Goal: Navigation & Orientation: Understand site structure

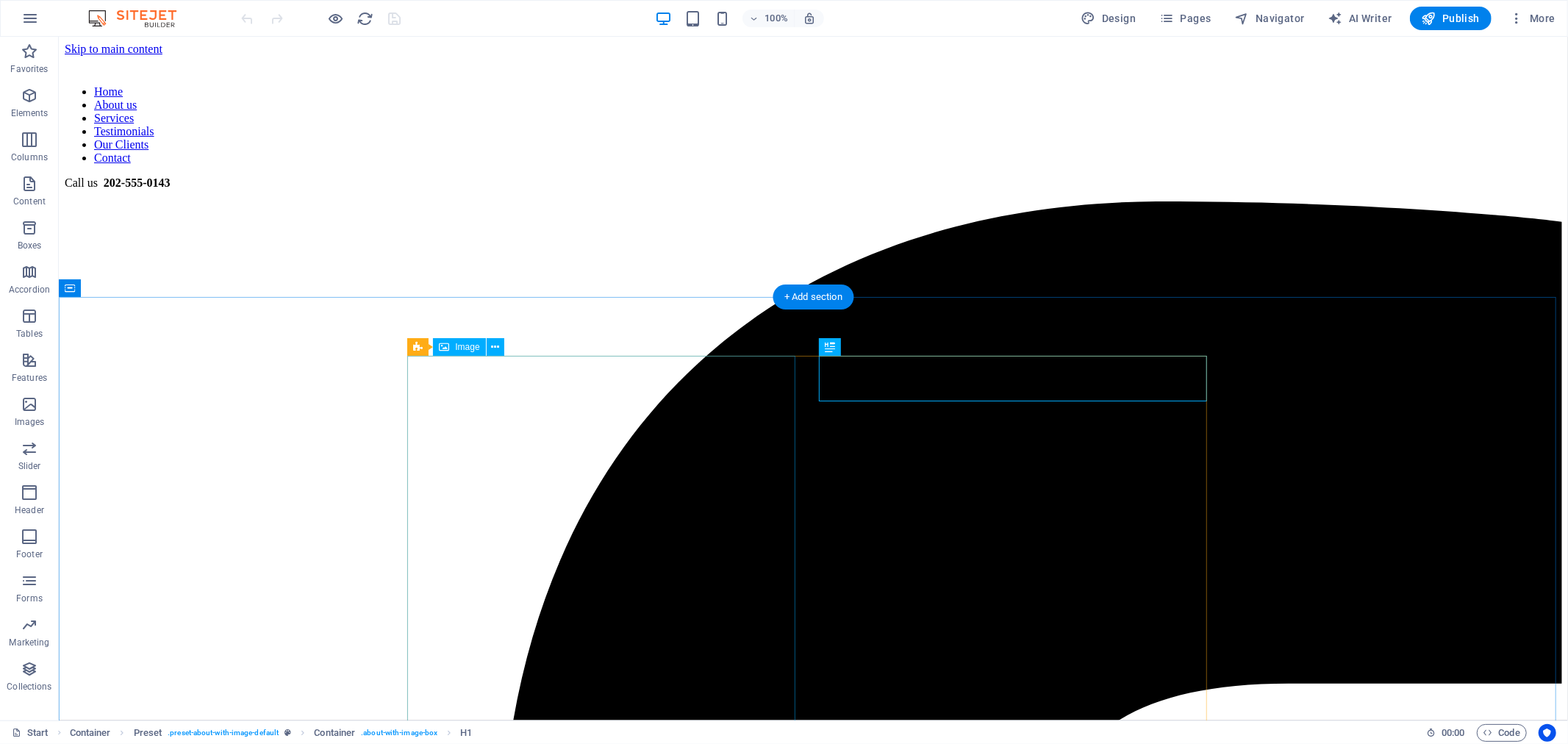
scroll to position [423, 0]
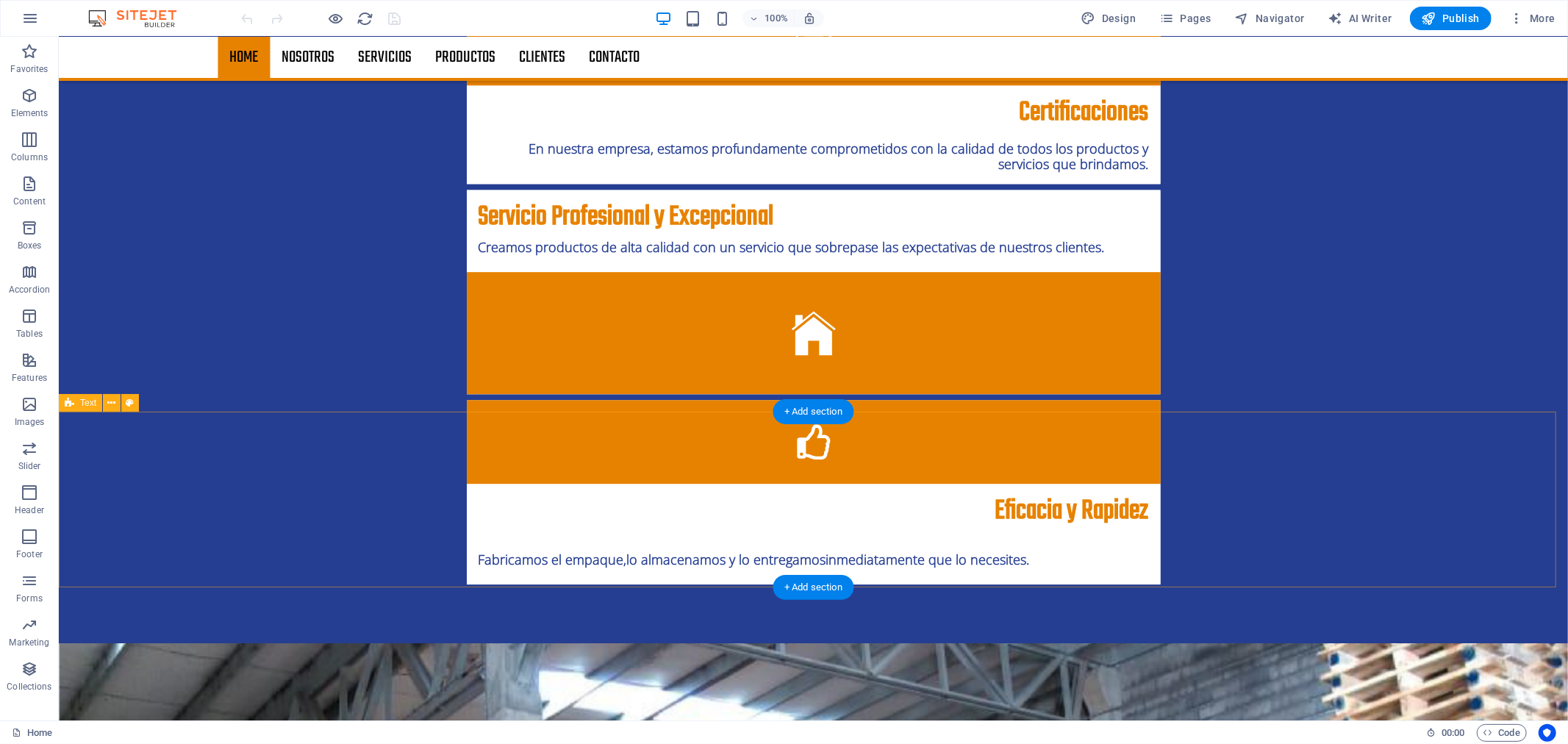
scroll to position [2489, 0]
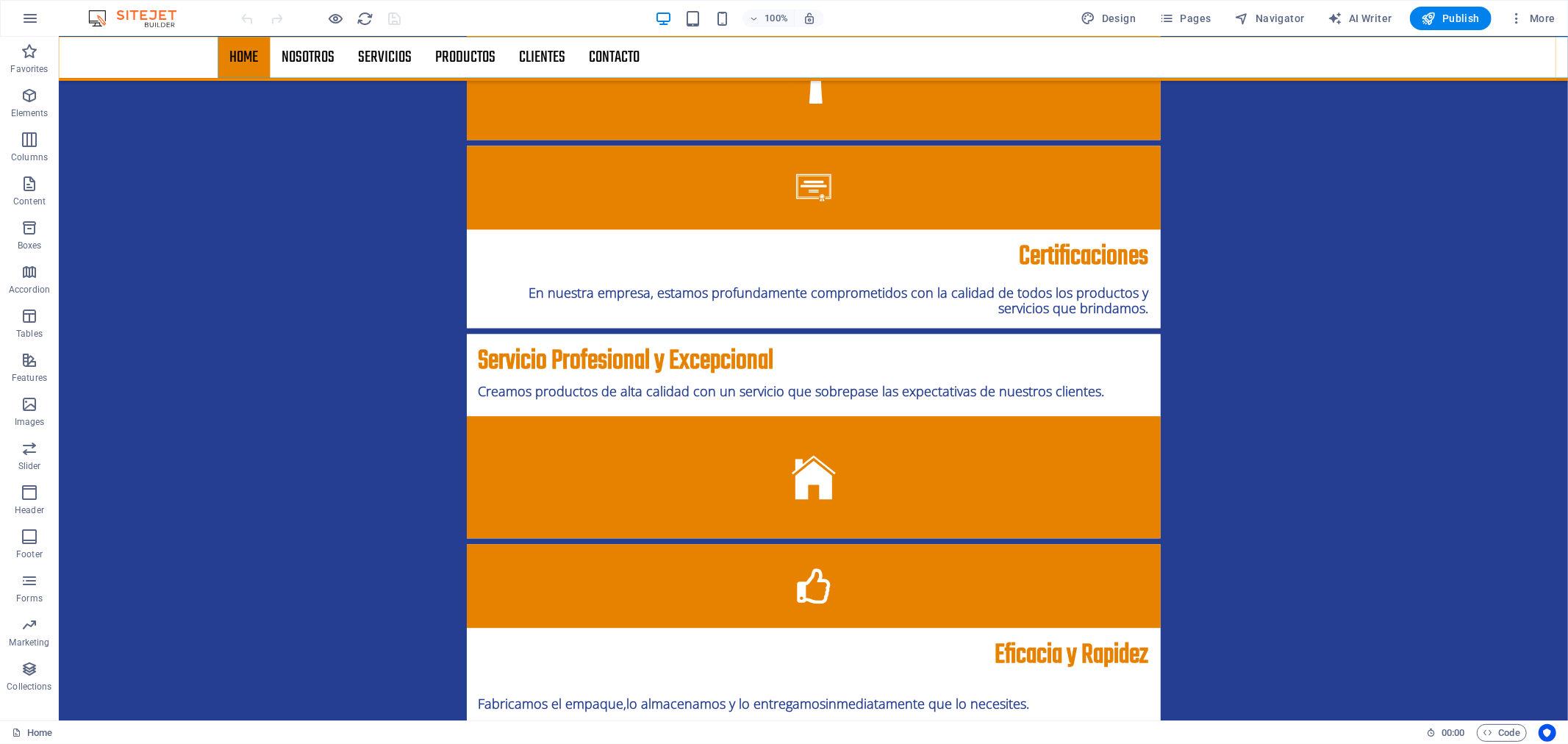
click at [327, 54] on nav "Home Nosotros Servicios productos Proyectos Clientes Contacto" at bounding box center [959, 57] width 1485 height 41
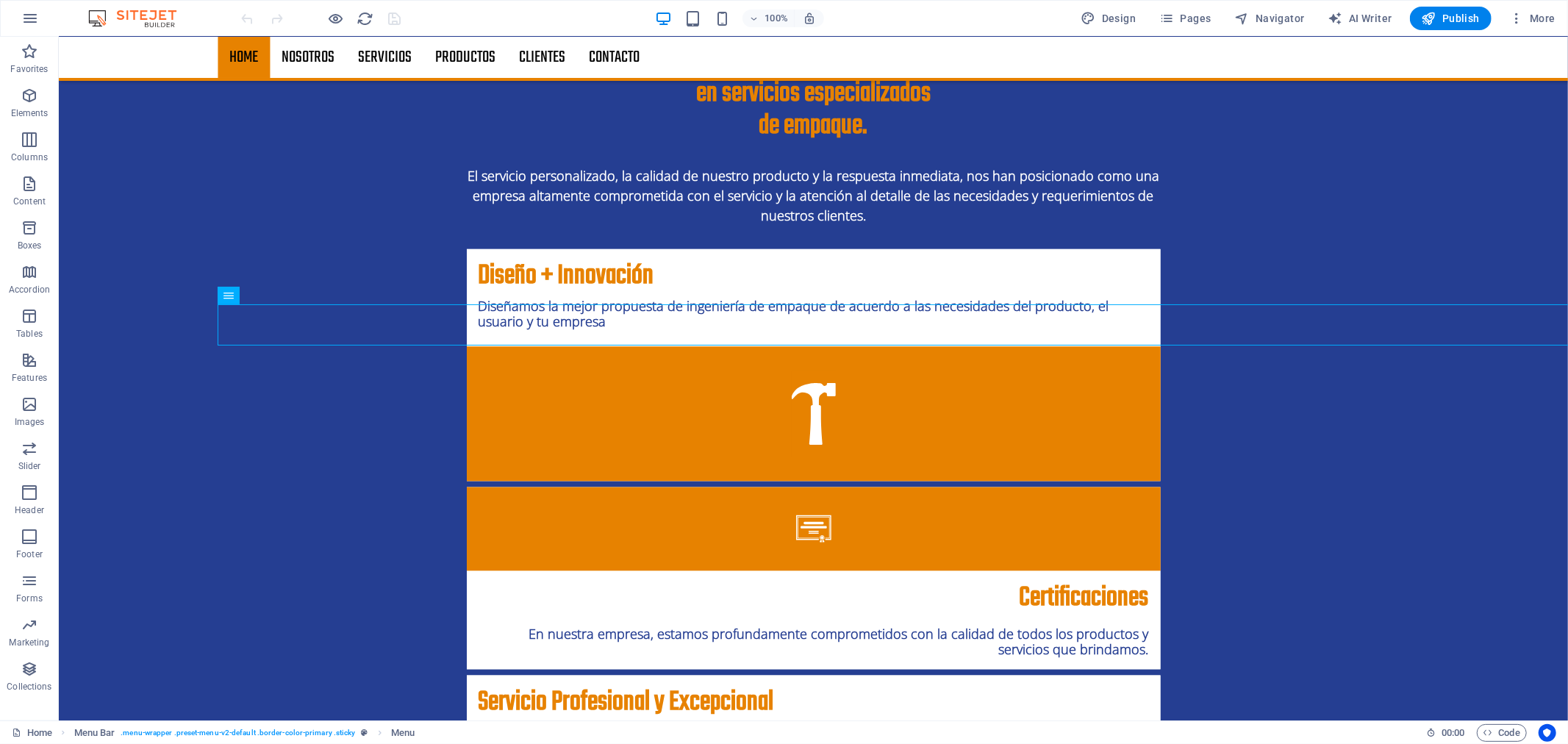
scroll to position [2081, 0]
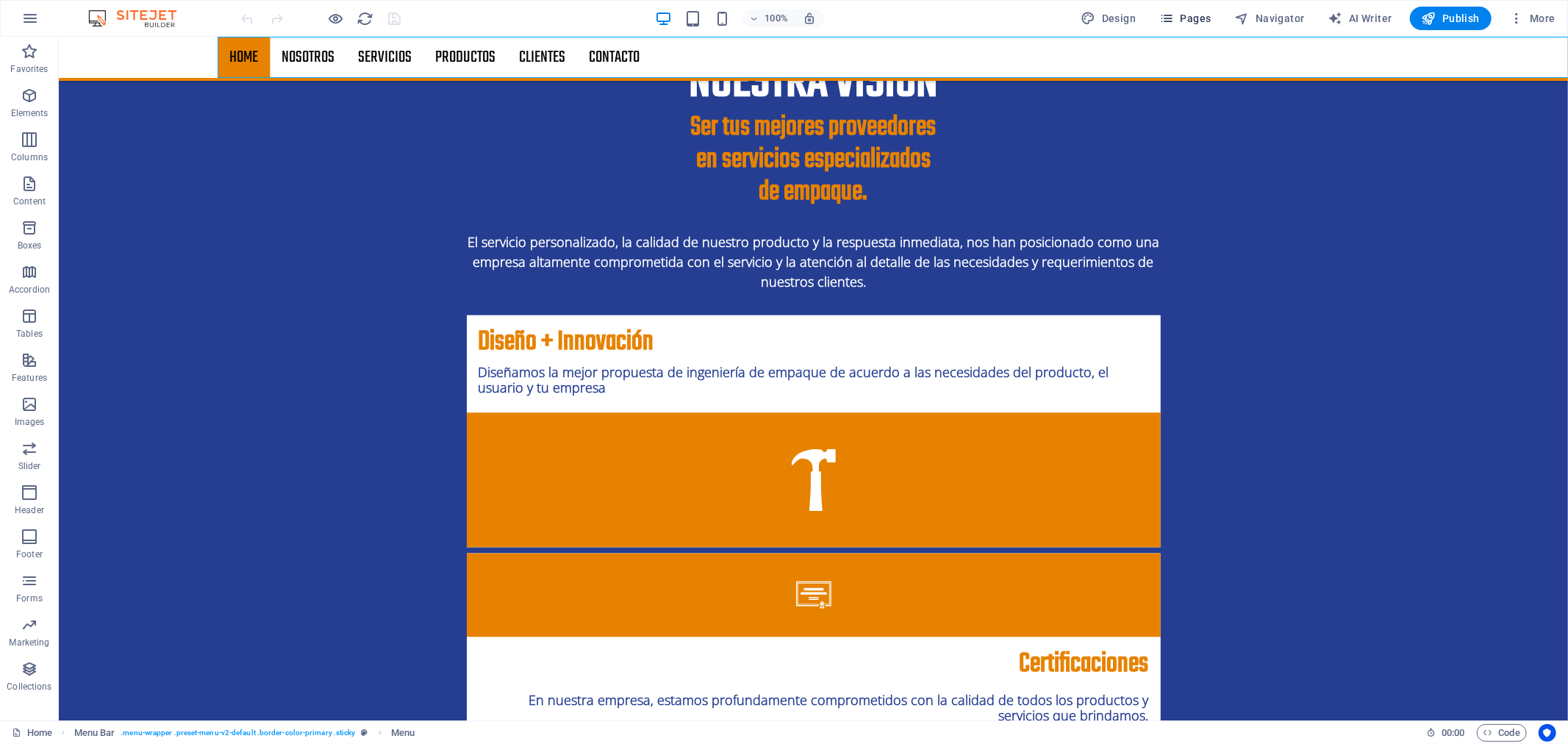
click at [1202, 25] on span "Pages" at bounding box center [1185, 18] width 52 height 15
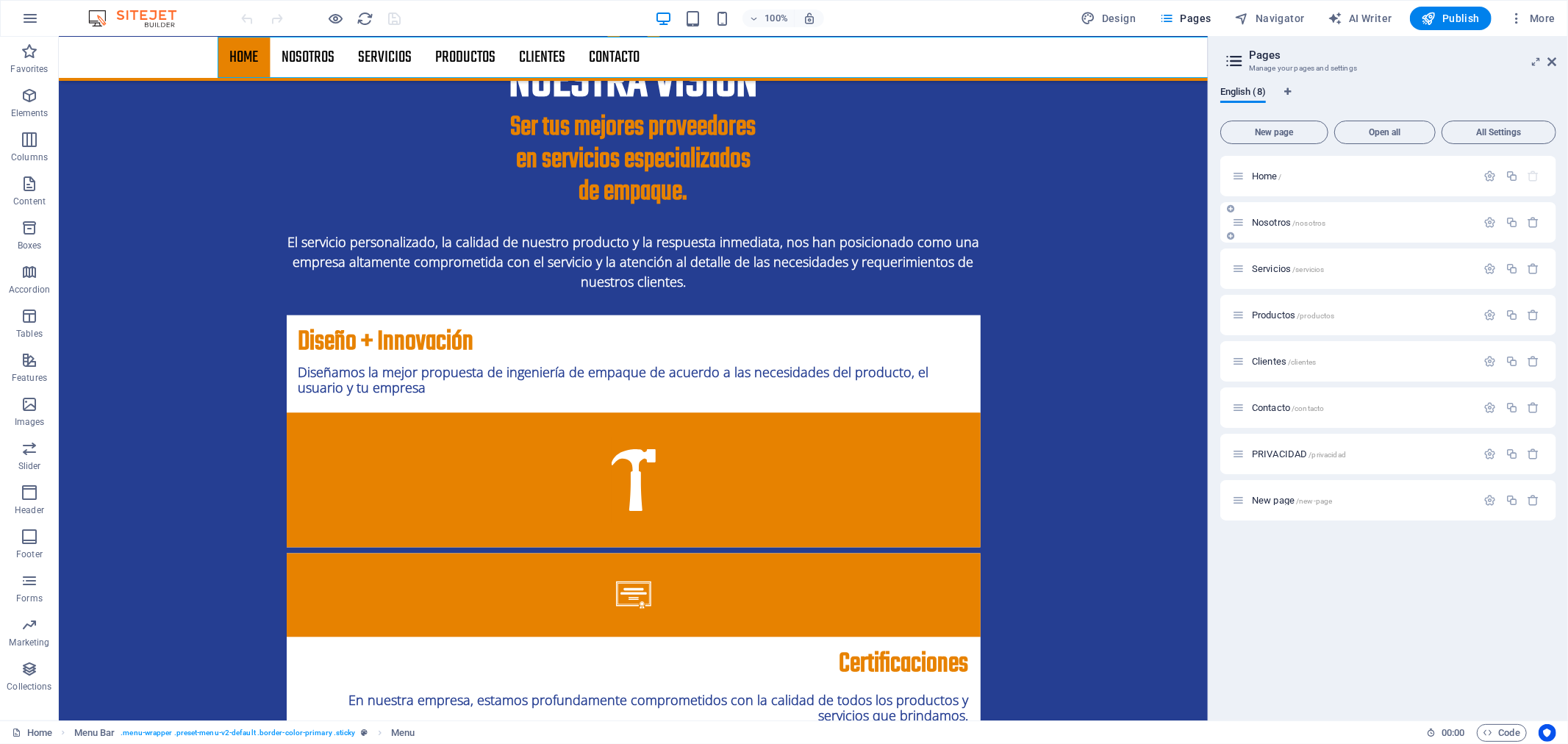
click at [1269, 214] on div "Nosotros /nosotros" at bounding box center [1354, 222] width 245 height 17
click at [1277, 272] on span "Servicios /servicios" at bounding box center [1288, 268] width 73 height 11
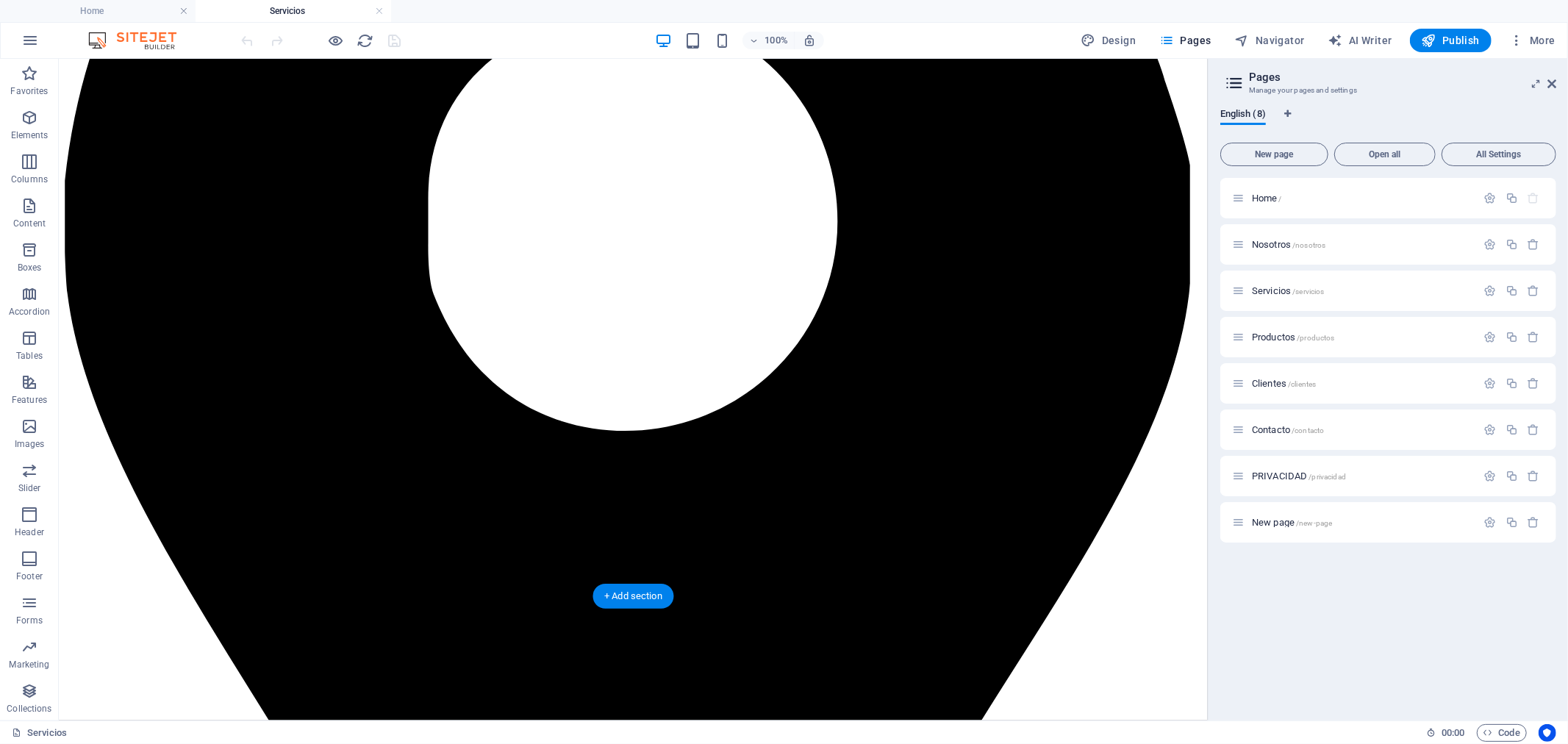
scroll to position [1824, 0]
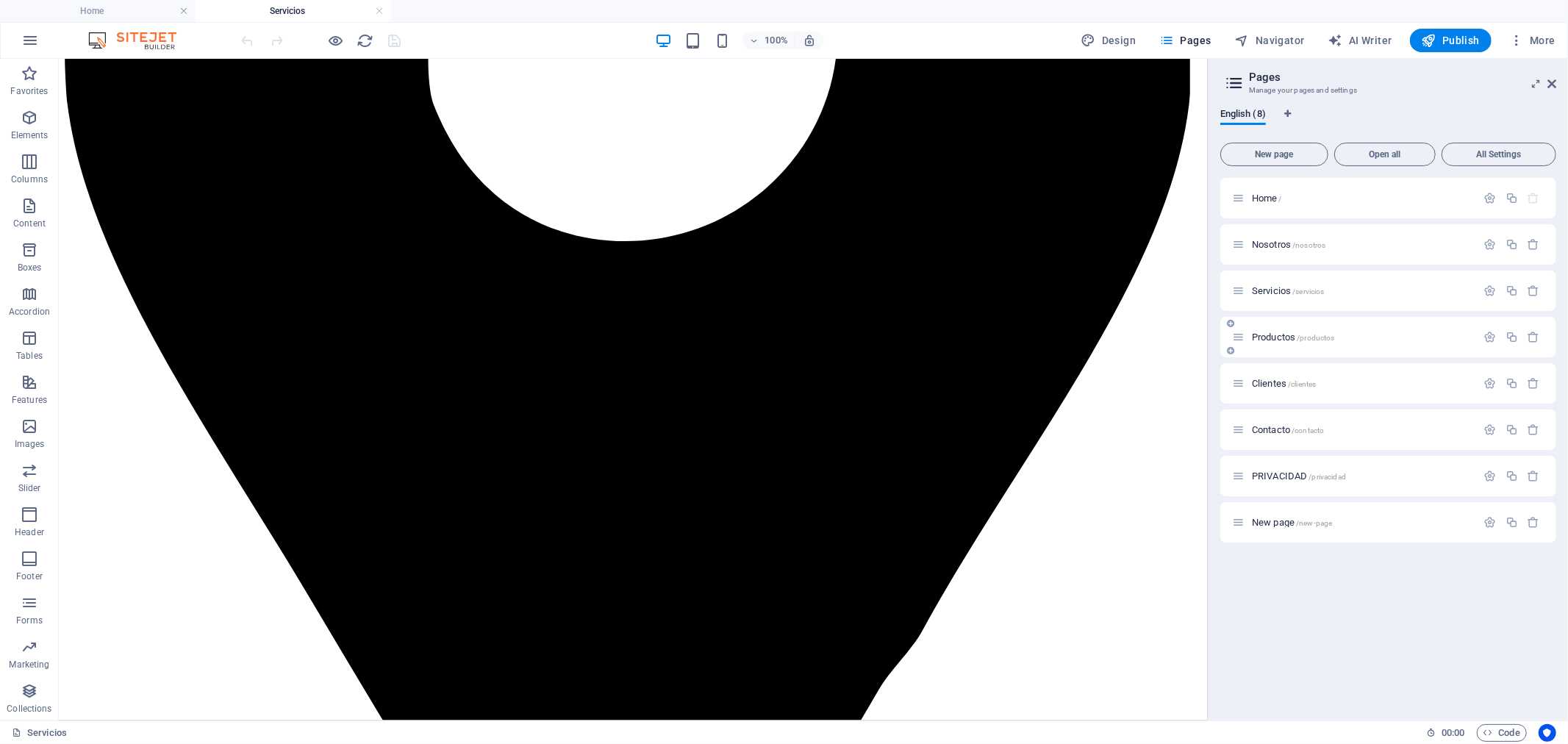
click at [1301, 347] on div "Productos /productos" at bounding box center [1388, 337] width 336 height 41
click at [1289, 336] on span "Productos /productos" at bounding box center [1293, 337] width 83 height 11
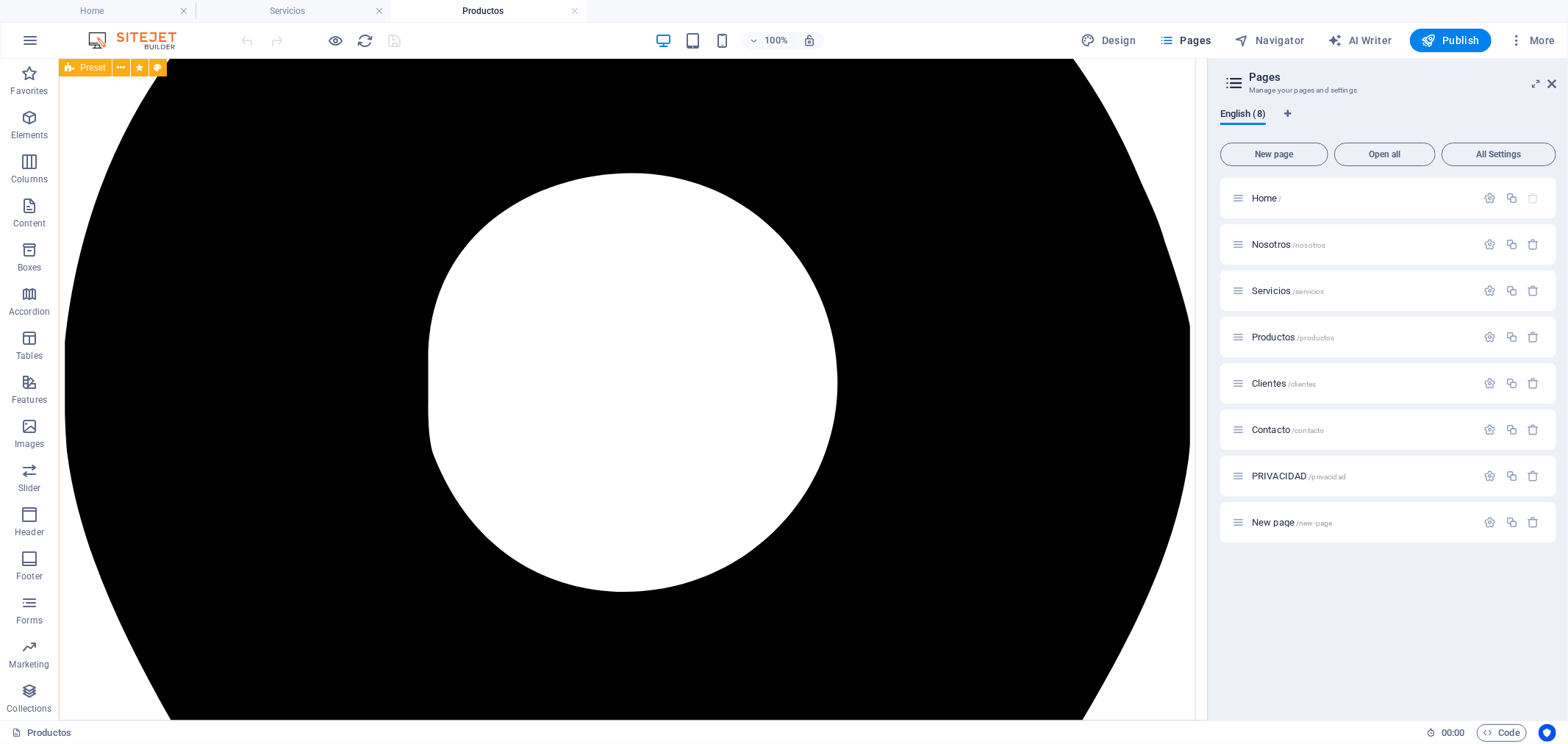
scroll to position [1506, 0]
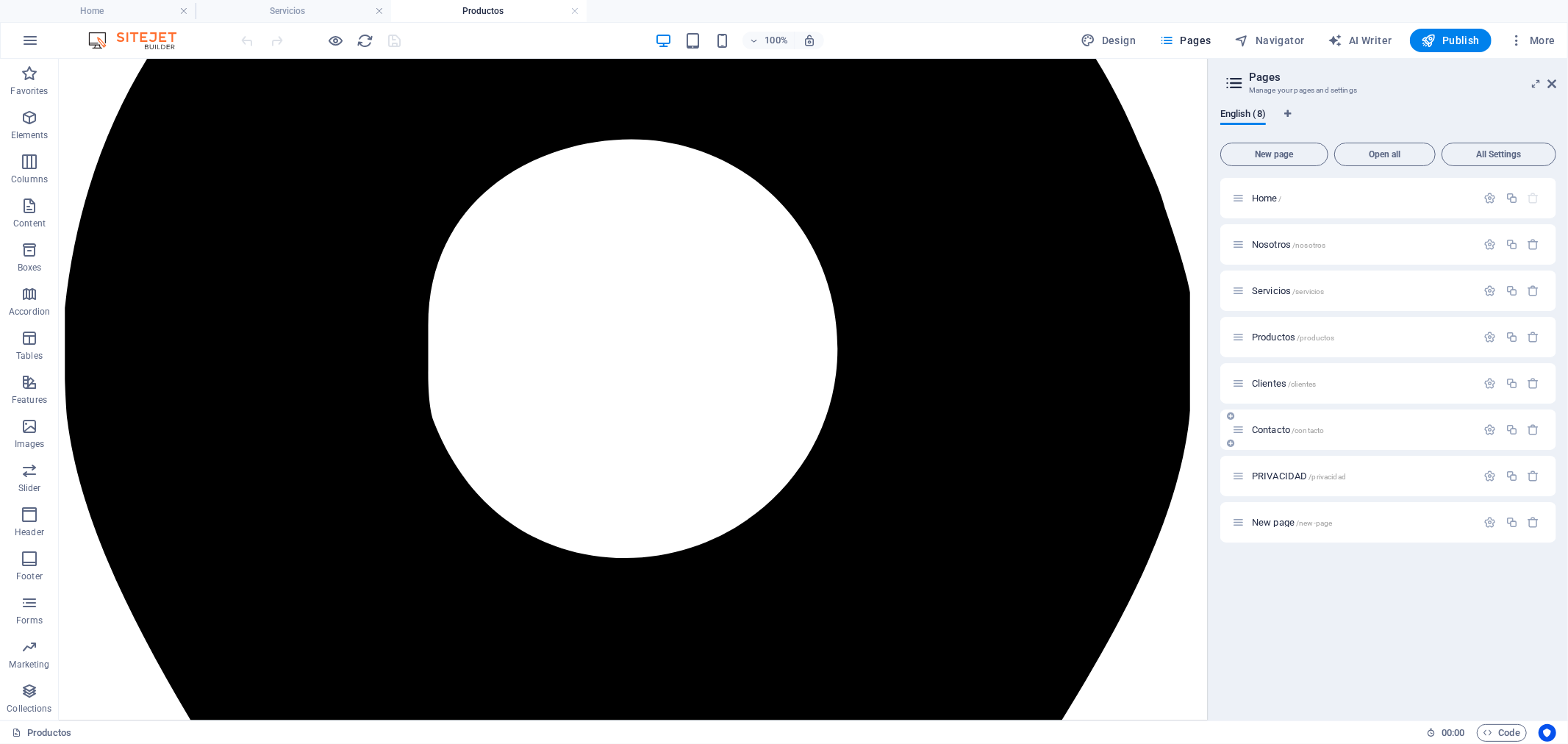
click at [1267, 425] on span "Contacto /contacto" at bounding box center [1288, 429] width 72 height 11
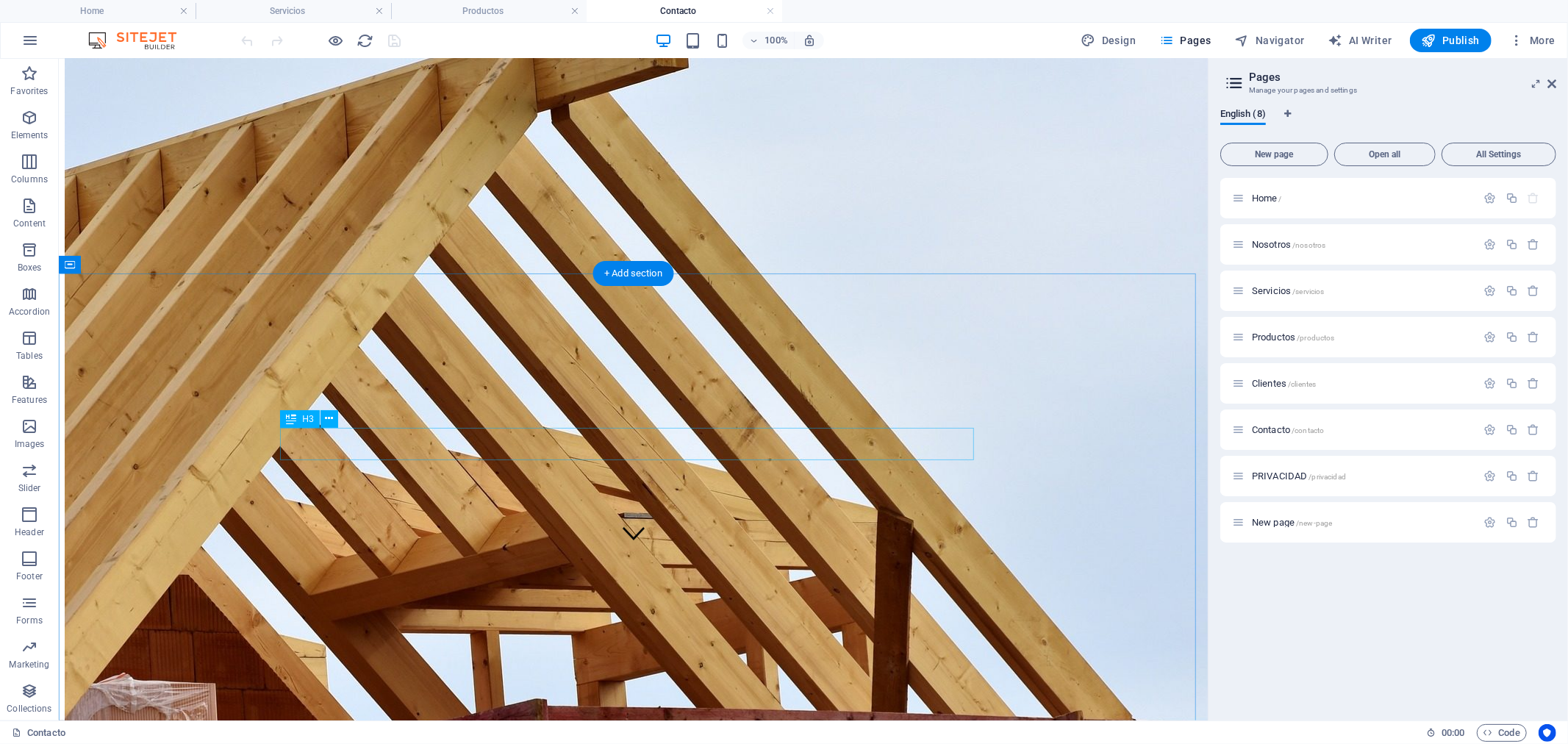
scroll to position [0, 0]
